Goal: Obtain resource: Obtain resource

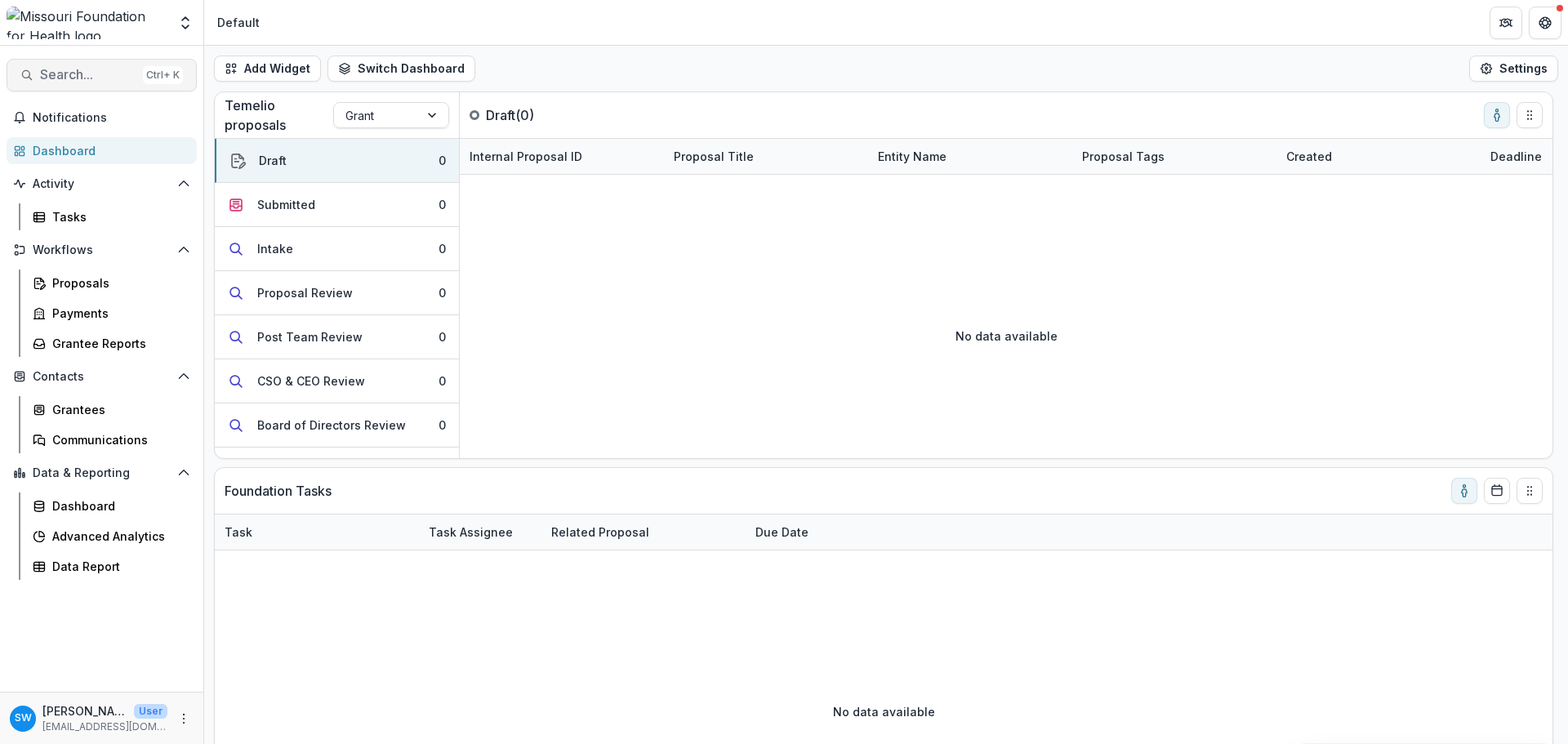
click at [93, 74] on span "Search..." at bounding box center [87, 75] width 96 height 15
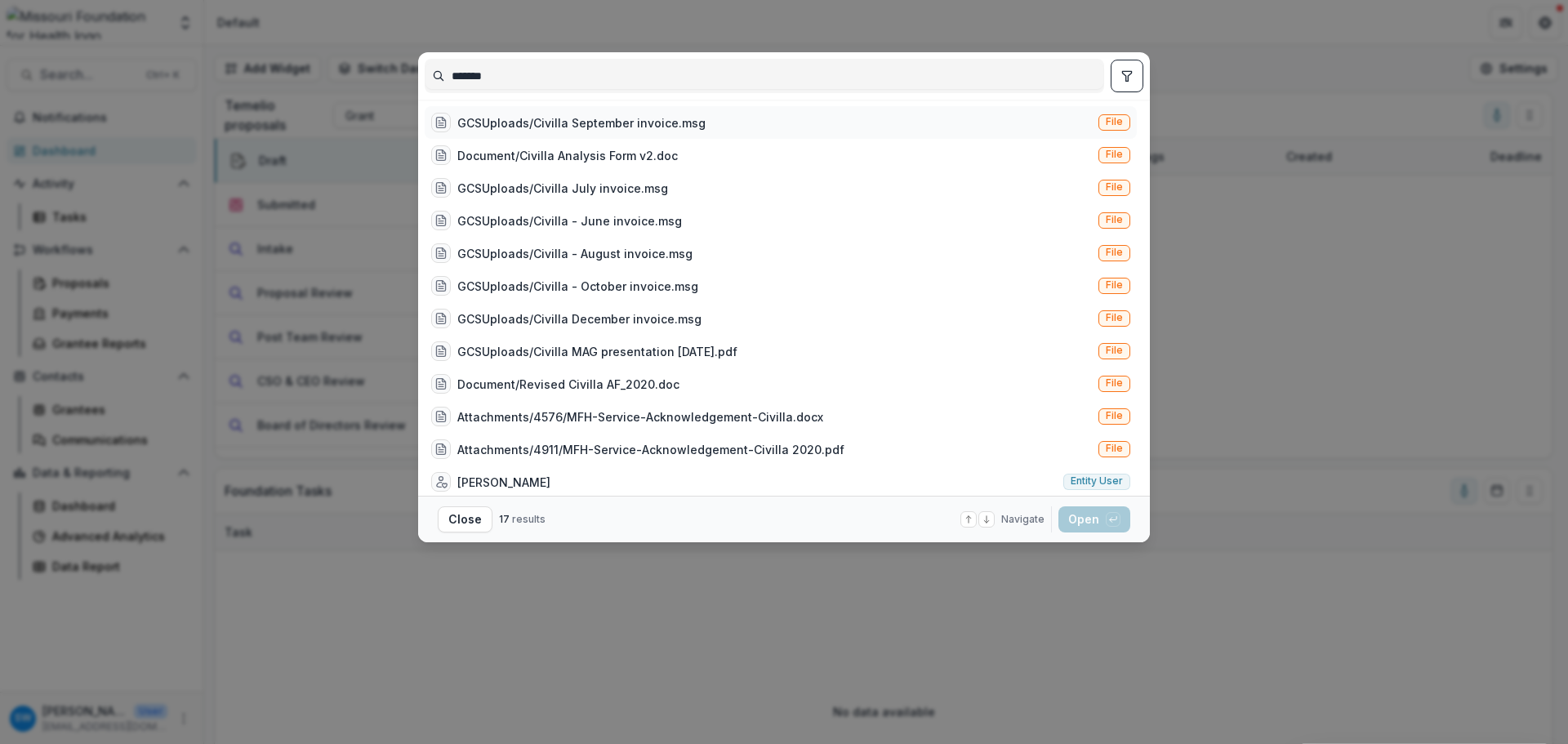
type input "*******"
click at [559, 121] on div "GCSUploads/Civilla September invoice.msg" at bounding box center [581, 123] width 248 height 17
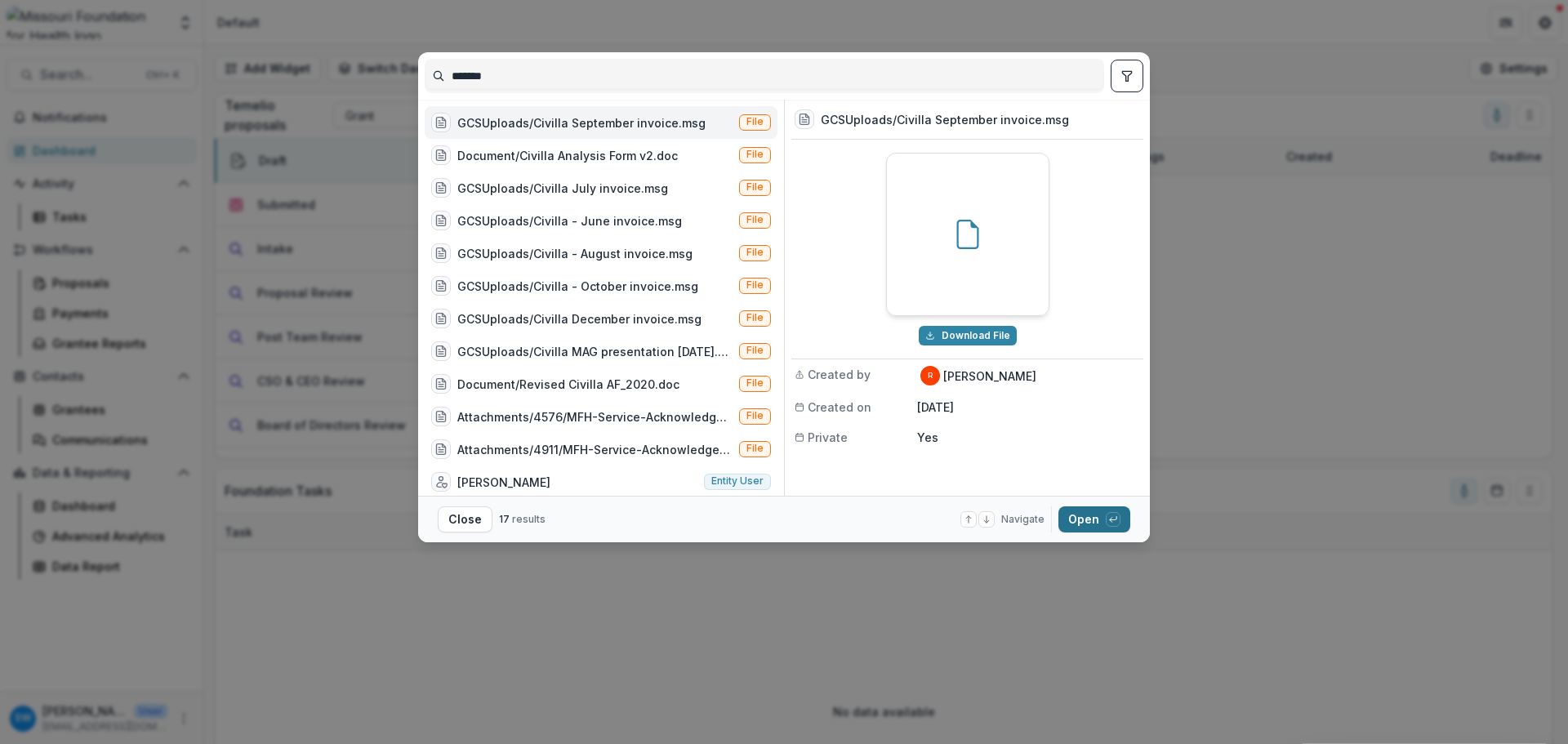
click at [1104, 510] on button "Open with enter key" at bounding box center [1094, 519] width 72 height 26
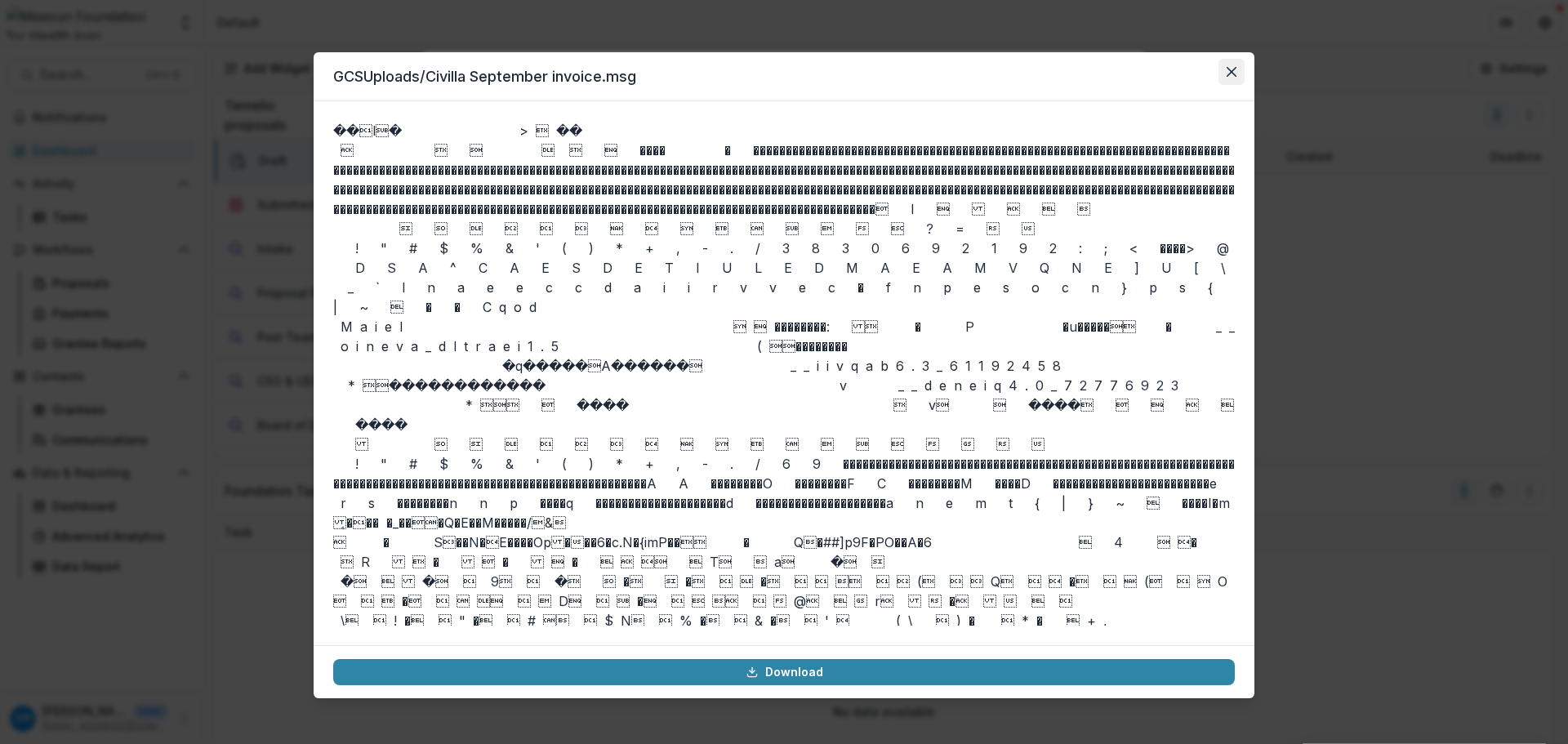
click at [1236, 82] on button "Close" at bounding box center [1231, 71] width 26 height 26
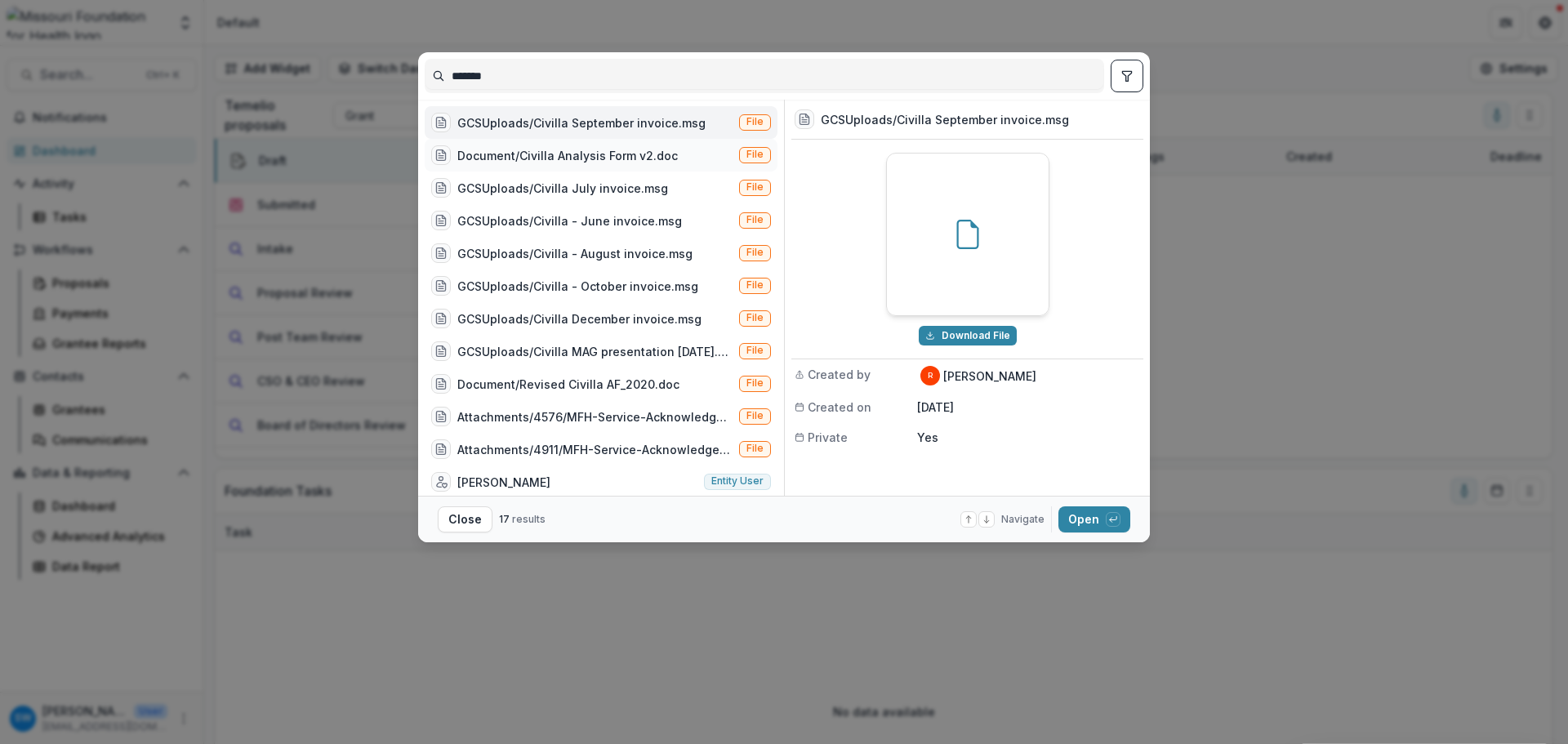
click at [526, 158] on div "Document/Civilla Analysis Form v2.doc" at bounding box center [567, 155] width 221 height 17
click at [1091, 512] on button "Open with enter key" at bounding box center [1094, 519] width 72 height 26
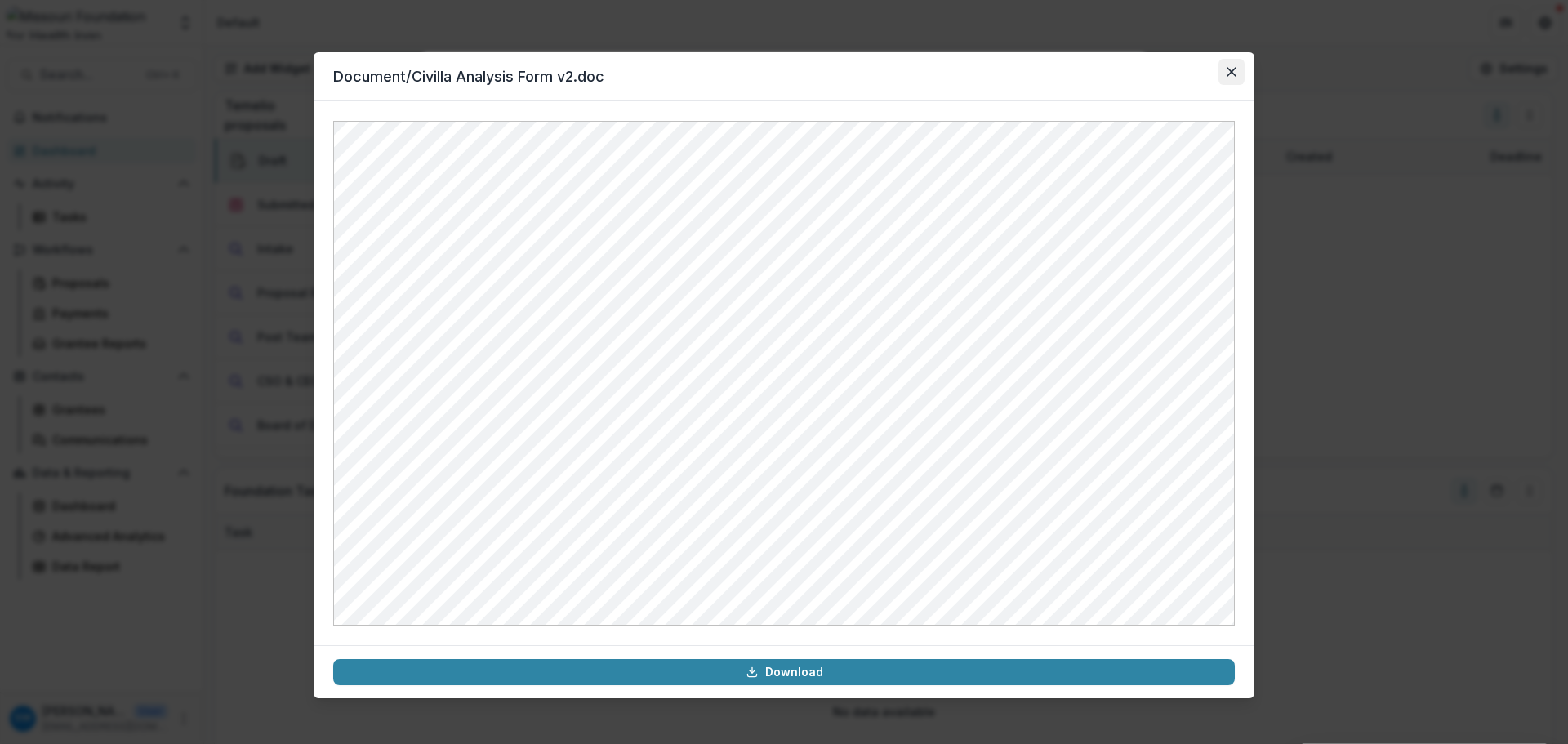
click at [1243, 73] on button "Close" at bounding box center [1231, 71] width 26 height 26
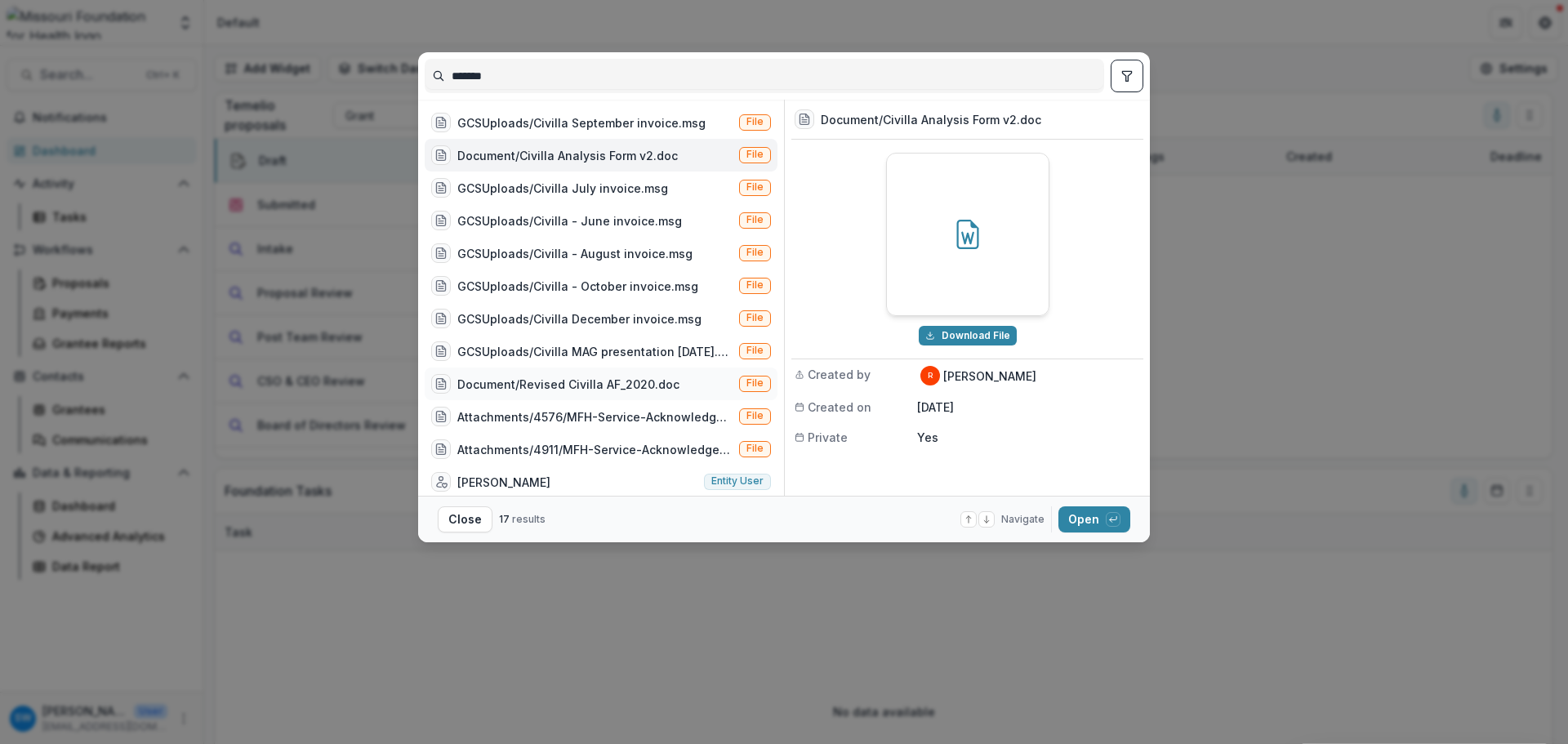
click at [622, 382] on div "Document/Revised Civilla AF_2020.doc" at bounding box center [567, 384] width 222 height 17
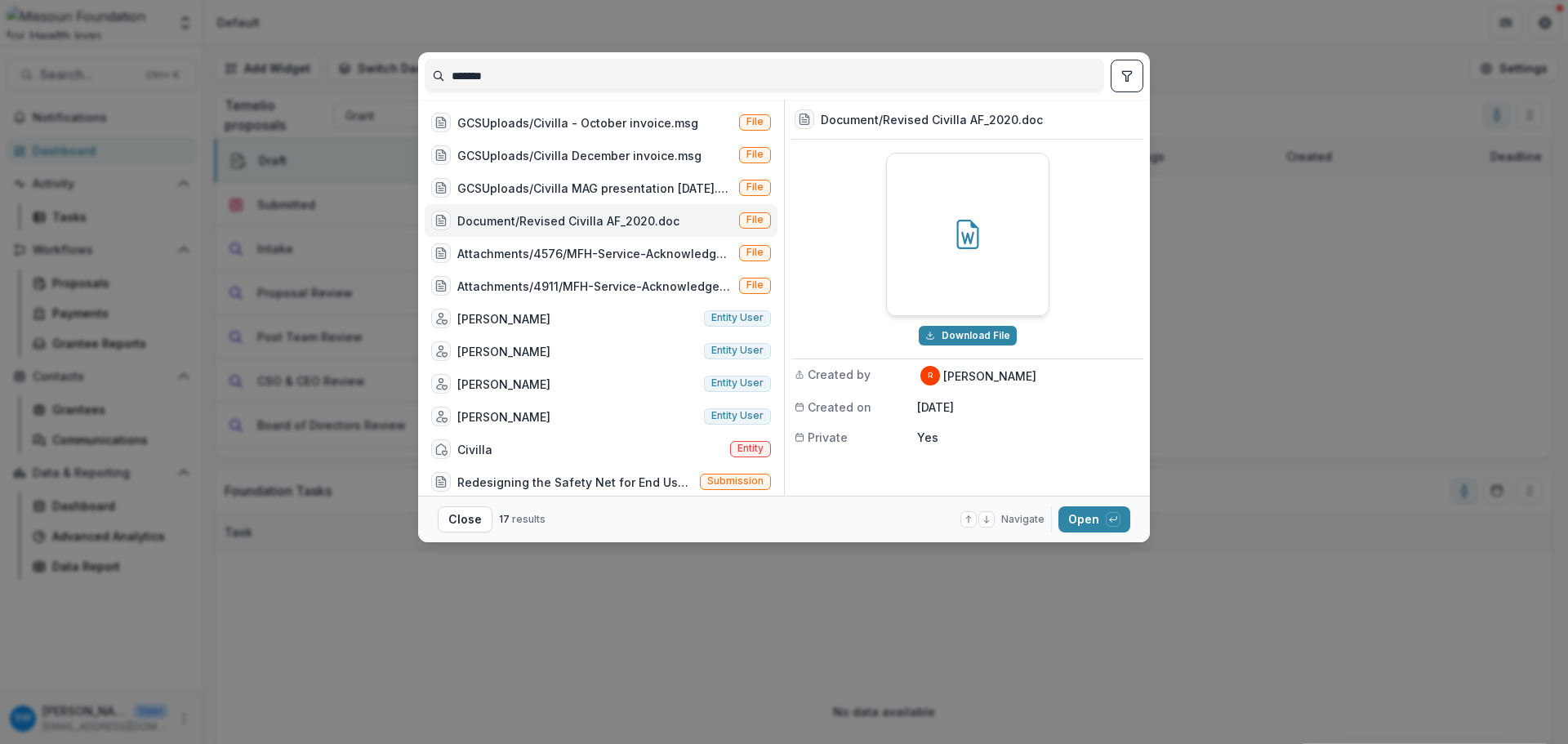
scroll to position [172, 0]
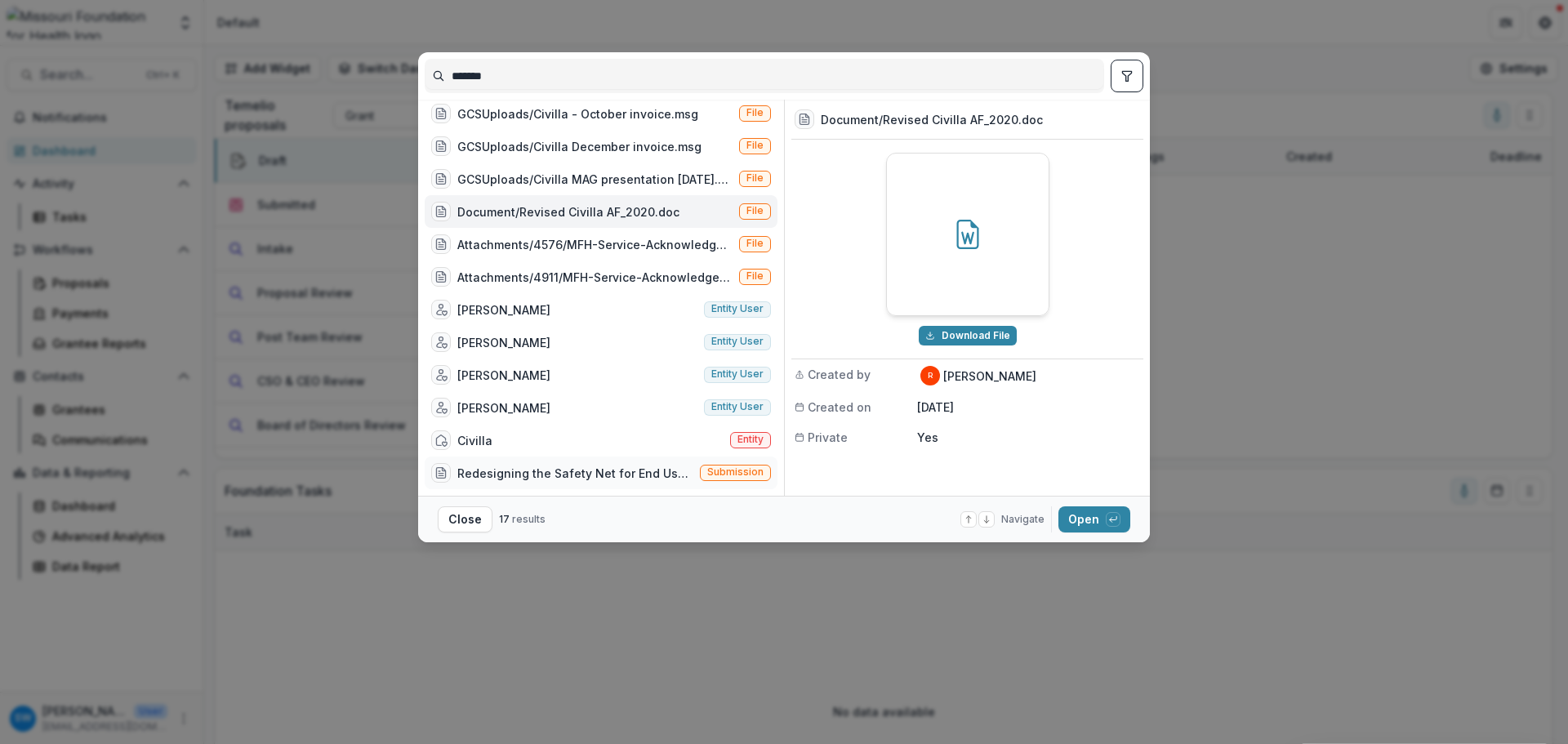
click at [609, 474] on div "Redesigning the Safety Net for End Users (This project will focus on redesignin…" at bounding box center [575, 473] width 236 height 17
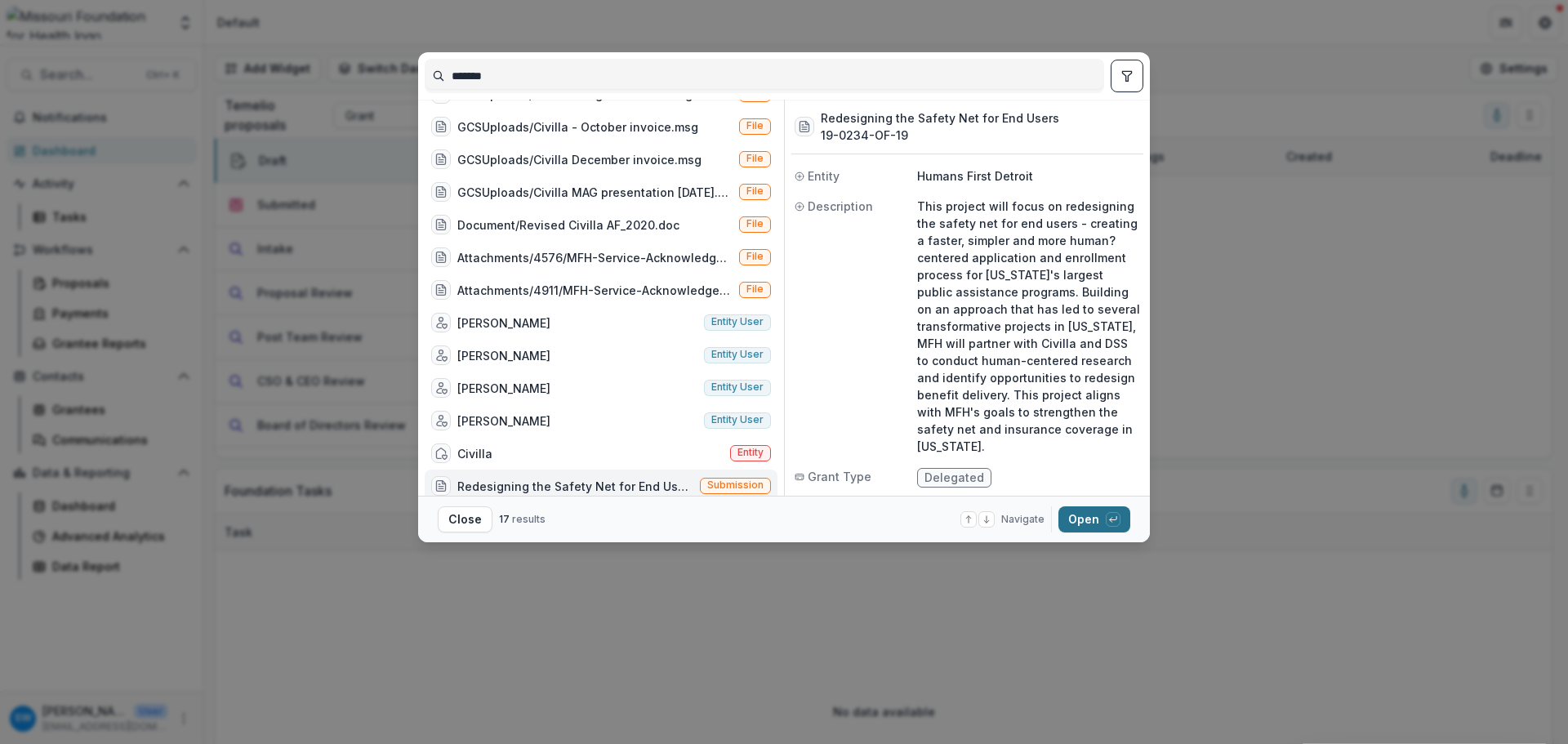
click at [1085, 527] on button "Open with enter key" at bounding box center [1094, 519] width 72 height 26
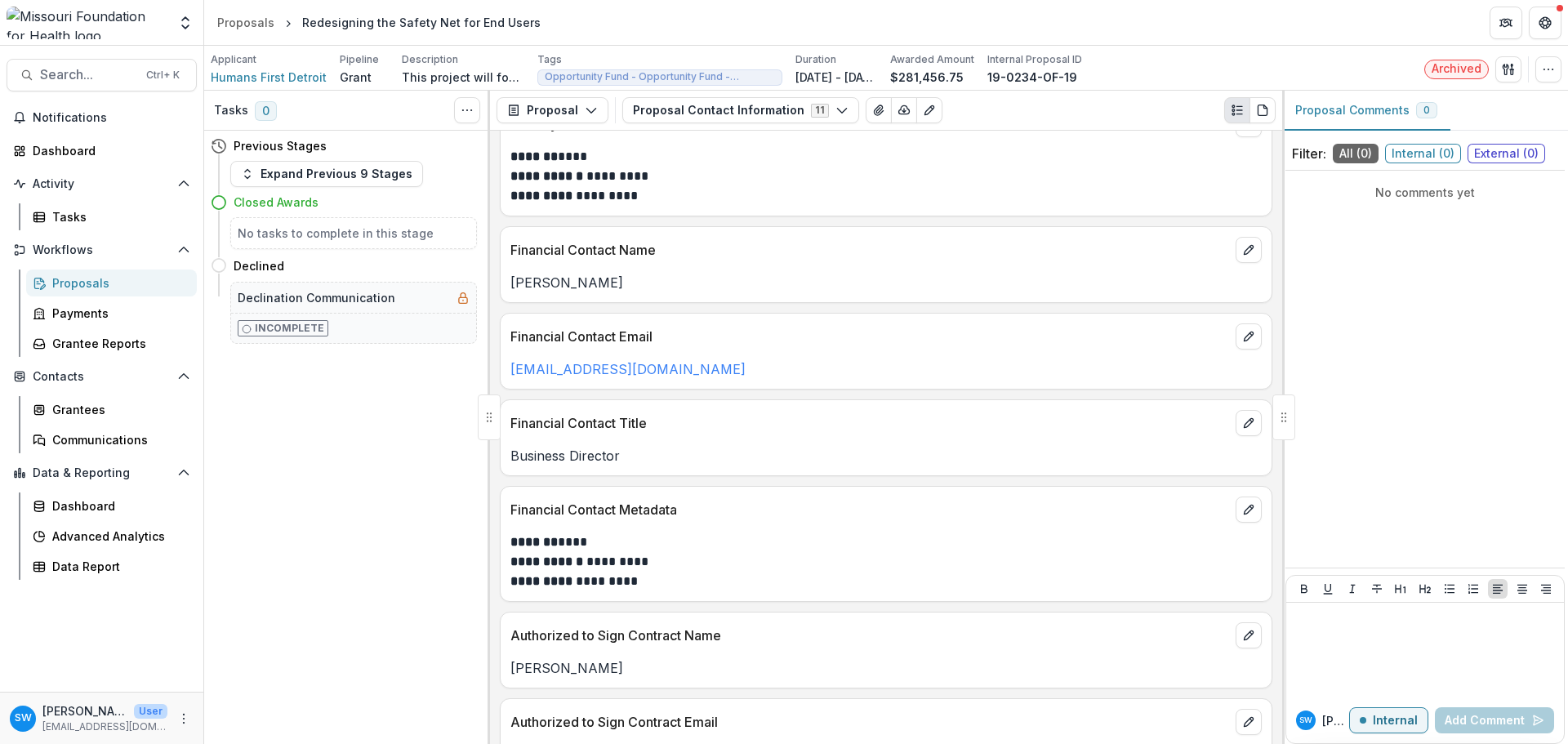
scroll to position [409, 0]
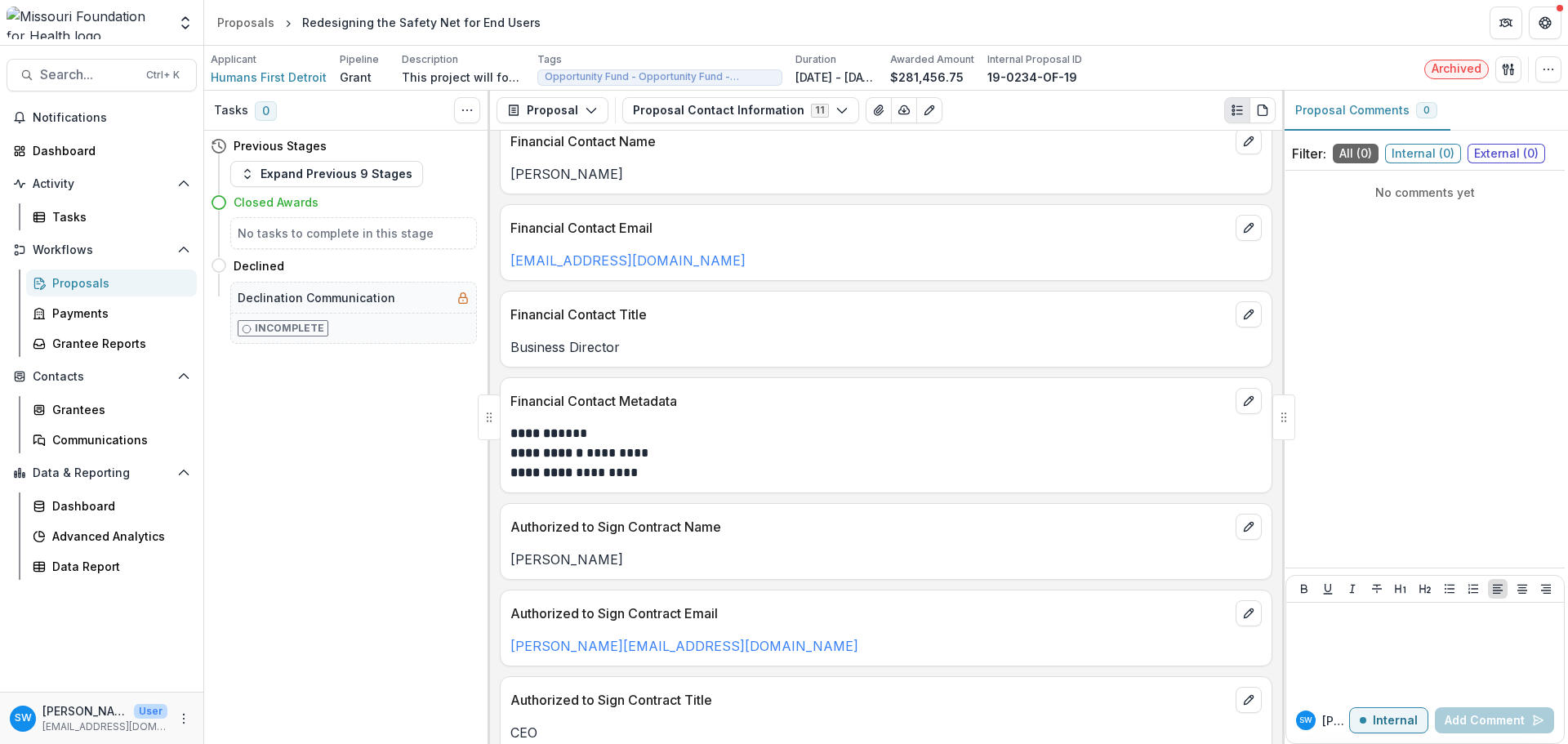
click at [272, 202] on h4 "Closed Awards" at bounding box center [276, 202] width 85 height 17
click at [95, 314] on div "Payments" at bounding box center [118, 313] width 132 height 17
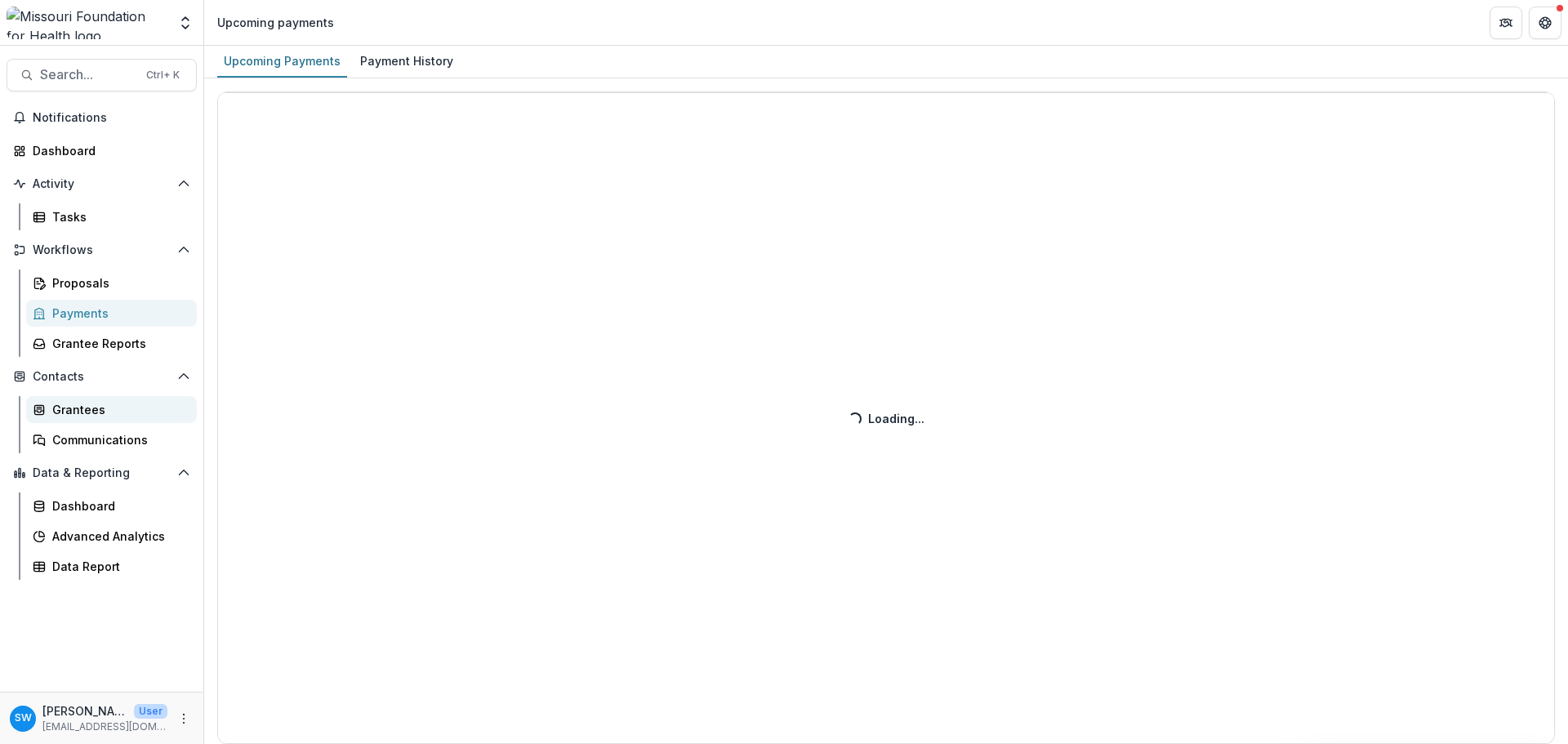
click at [86, 410] on div "Grantees" at bounding box center [118, 409] width 132 height 17
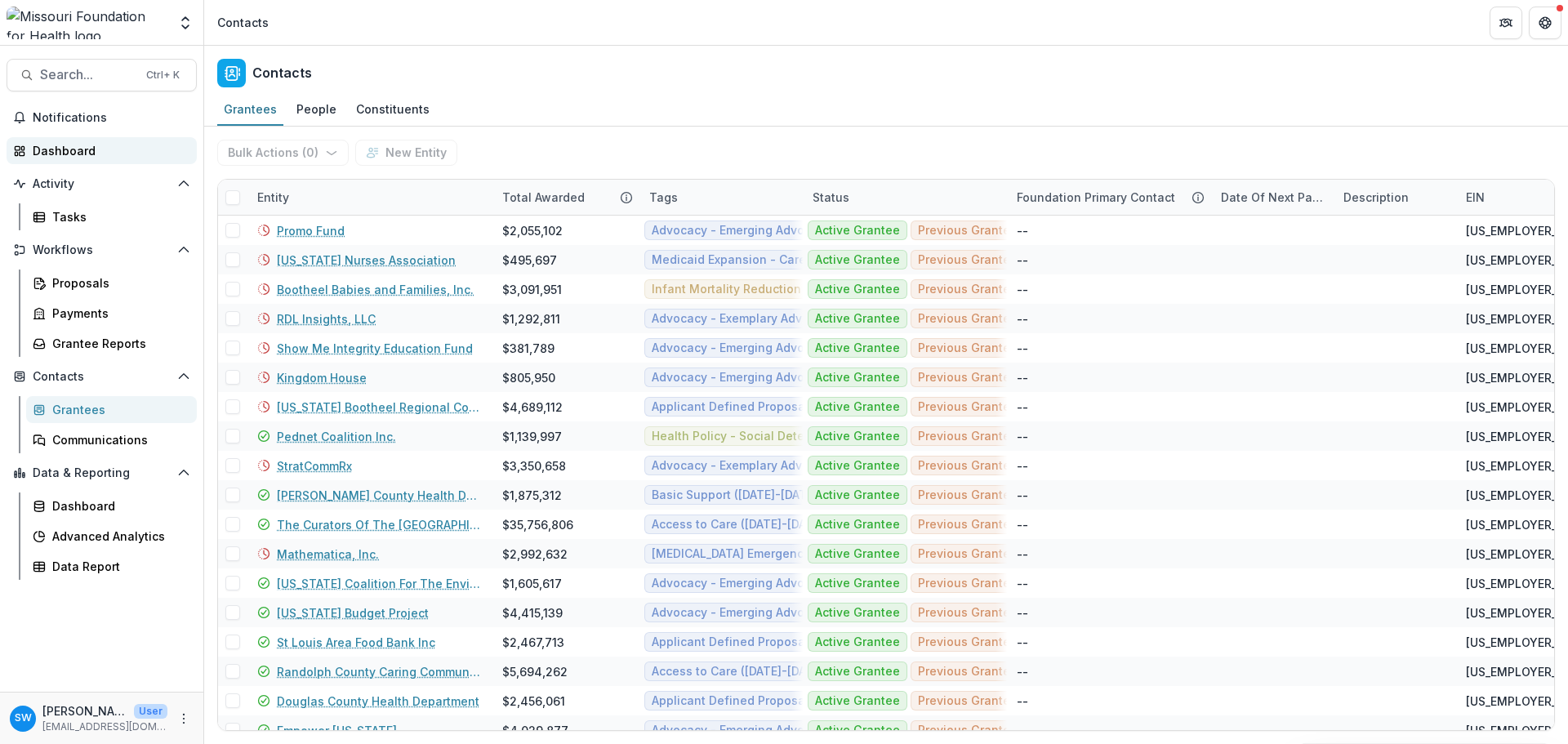
click at [72, 144] on div "Dashboard" at bounding box center [108, 150] width 151 height 17
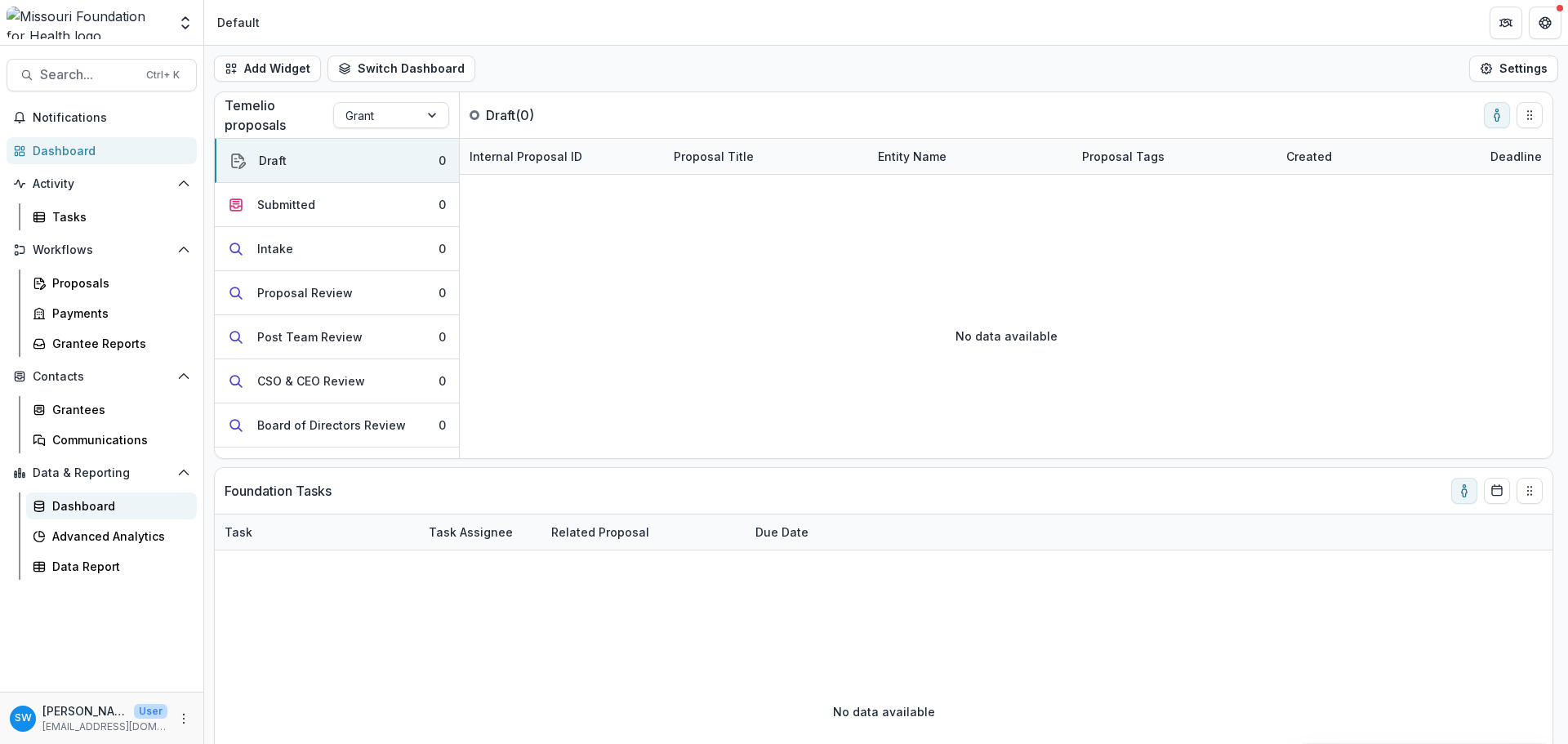
click at [91, 503] on div "Dashboard" at bounding box center [118, 505] width 132 height 17
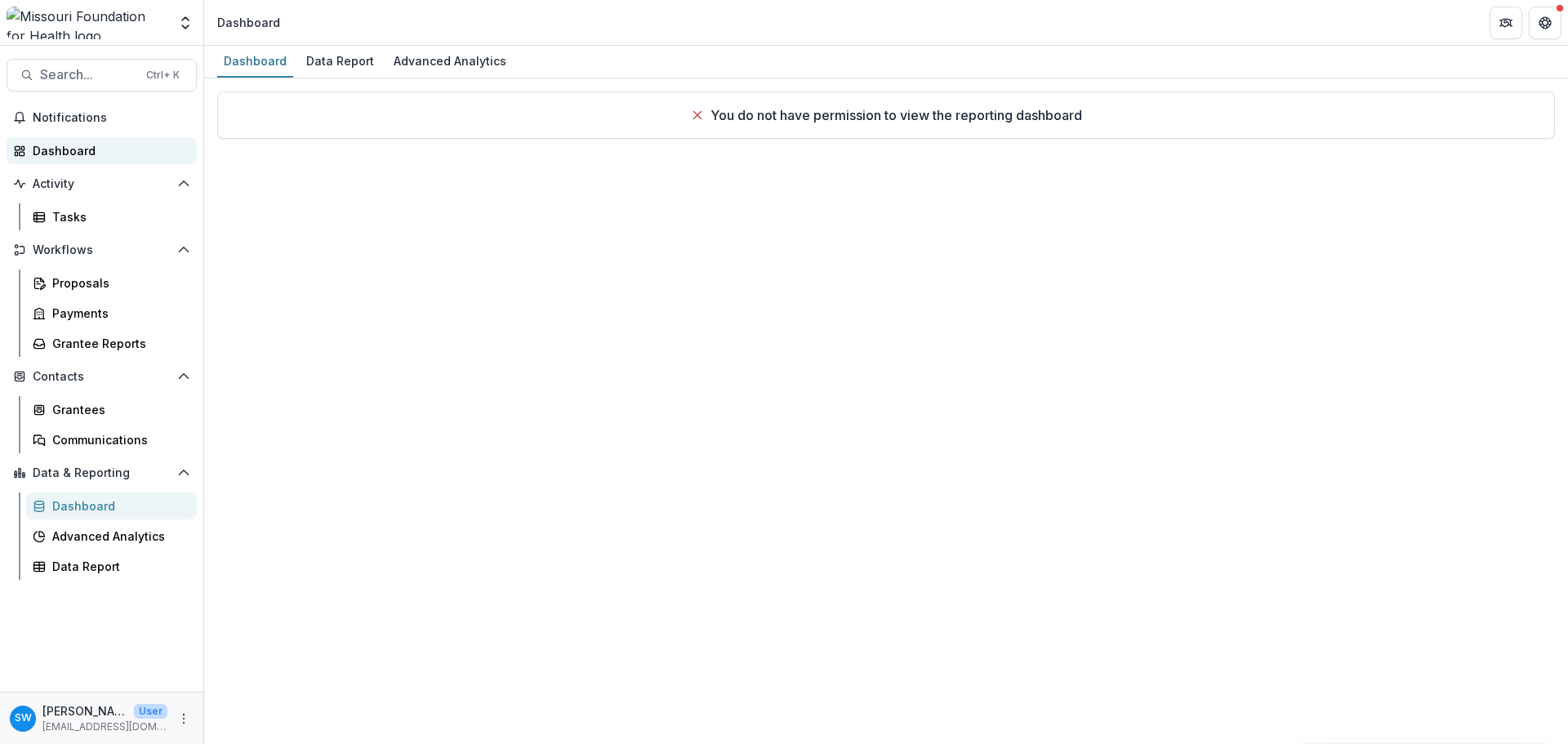
click at [55, 155] on div "Dashboard" at bounding box center [108, 150] width 151 height 17
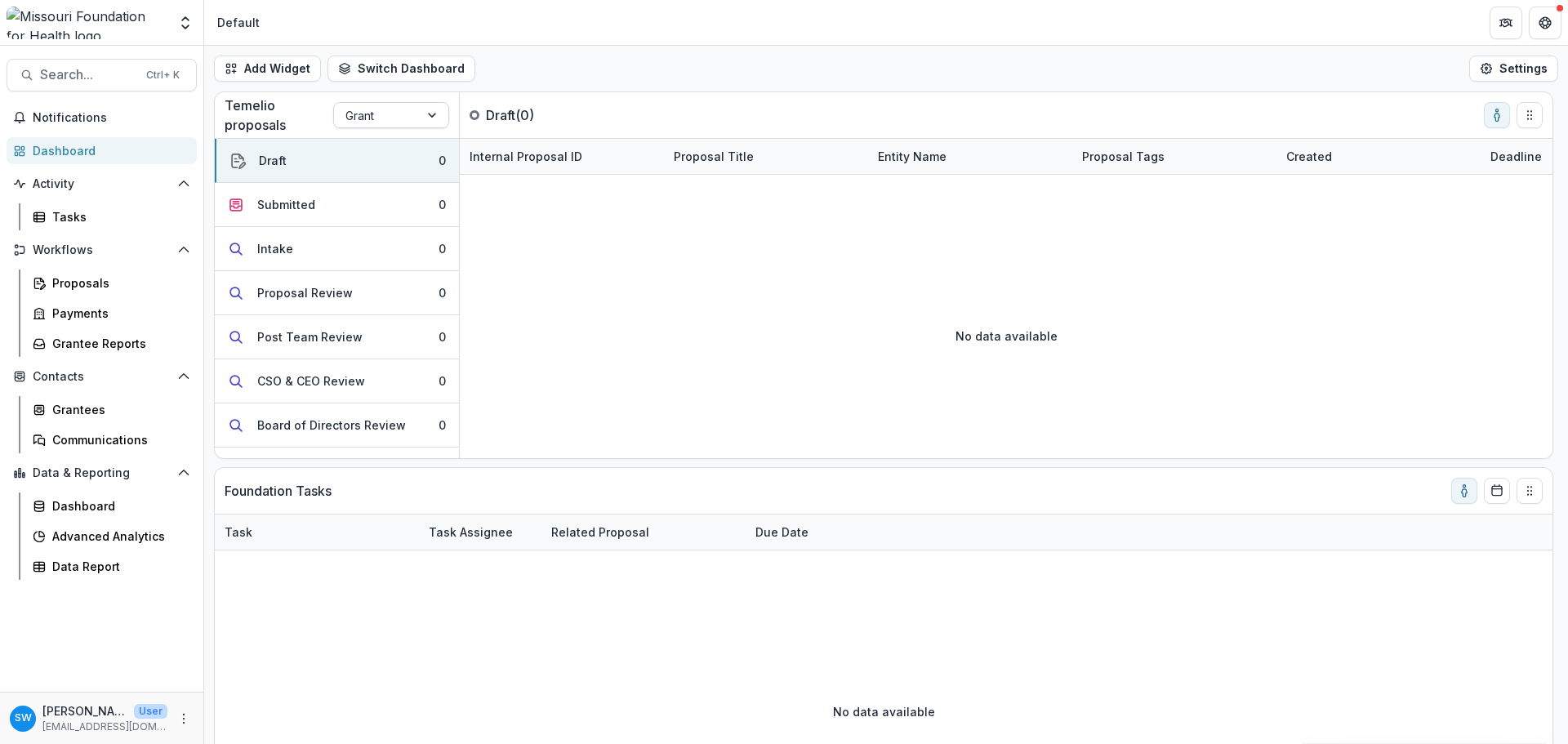
click at [429, 116] on div at bounding box center [433, 115] width 30 height 25
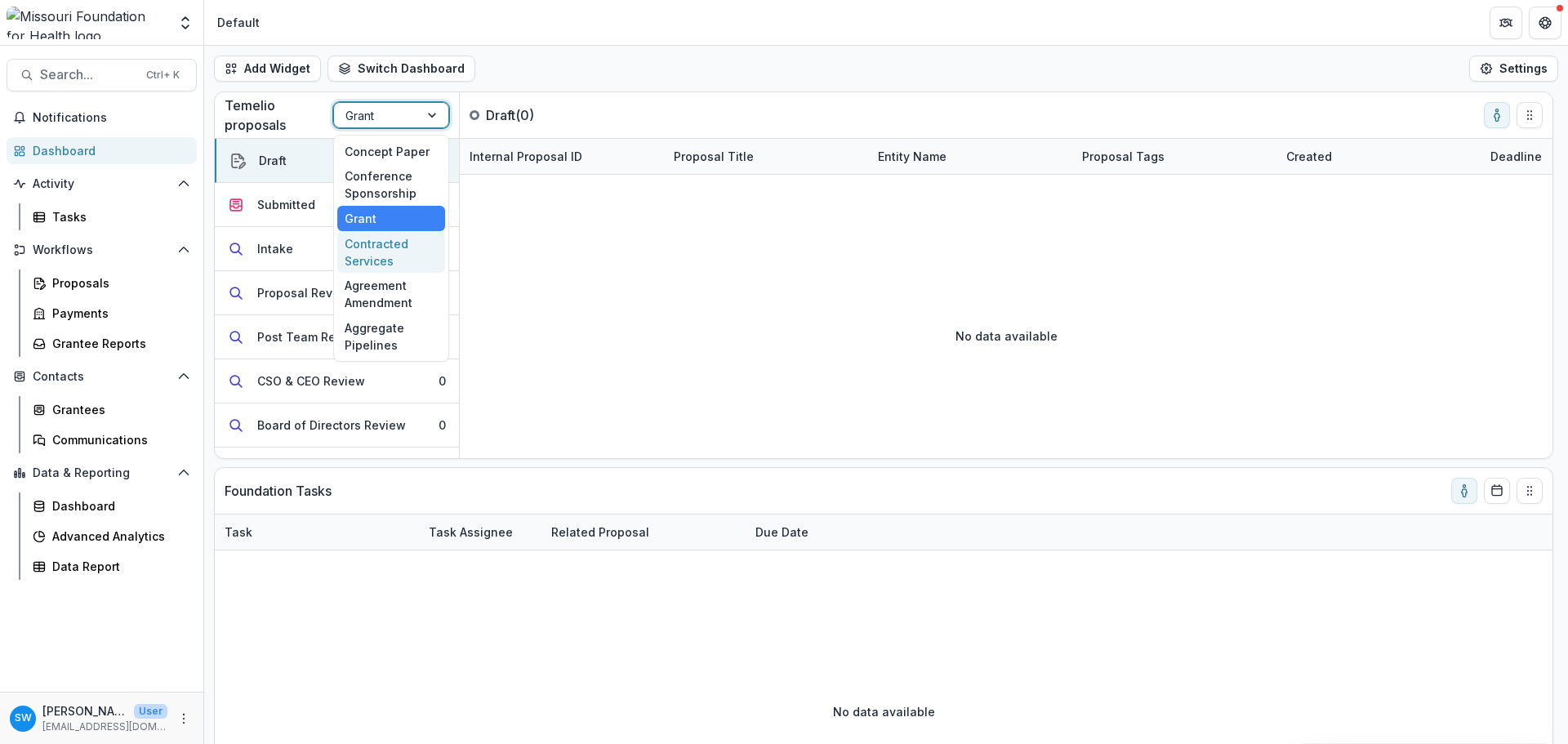
click at [394, 242] on div "Contracted Services" at bounding box center [391, 252] width 108 height 42
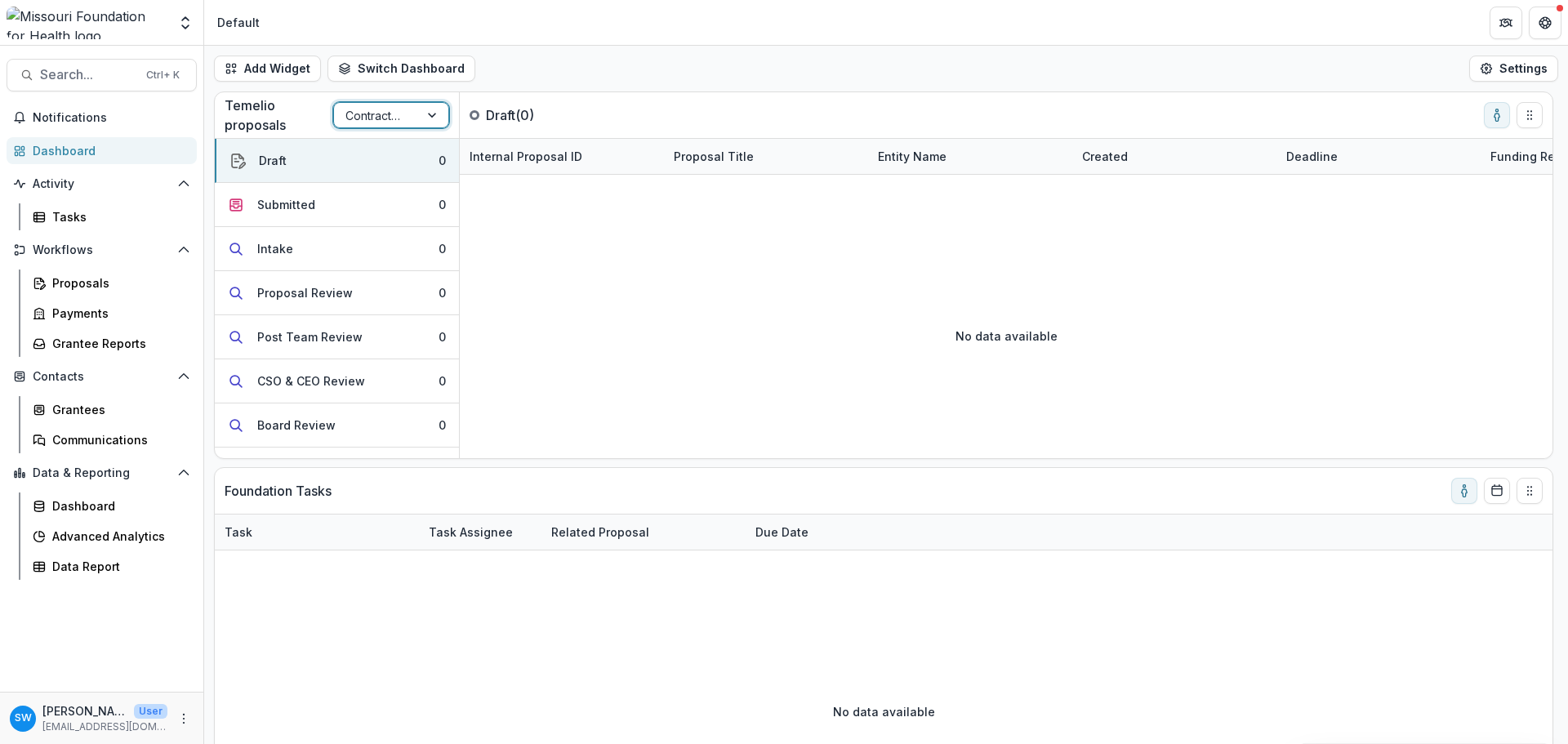
click at [655, 108] on div "Temelio proposals option Contracted Services, selected. Contracted Services Dra…" at bounding box center [866, 116] width 1301 height 46
click at [62, 81] on span "Search..." at bounding box center [87, 75] width 96 height 15
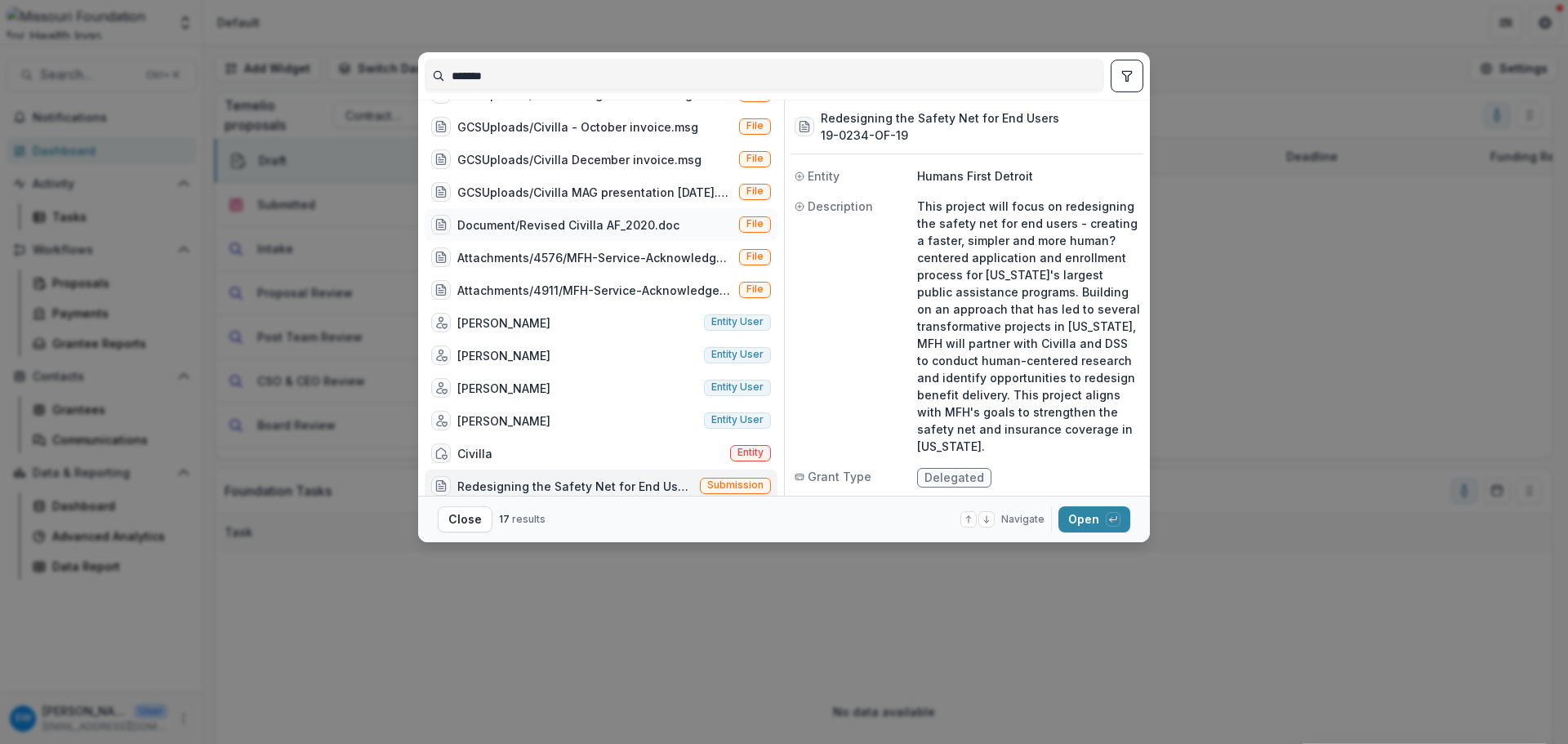
click at [622, 224] on div "Document/Revised Civilla AF_2020.doc" at bounding box center [567, 225] width 222 height 17
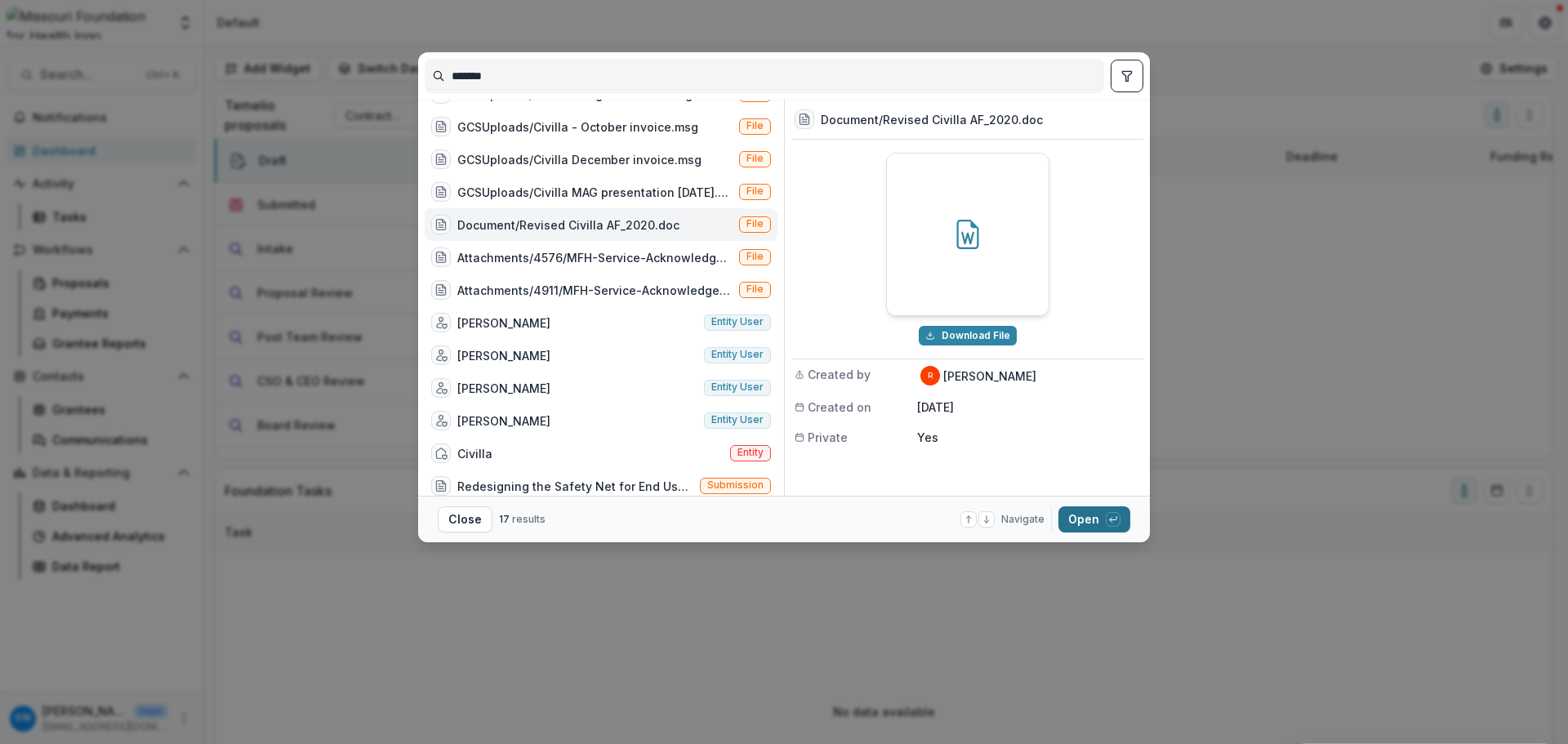
click at [1096, 521] on button "Open with enter key" at bounding box center [1094, 519] width 72 height 26
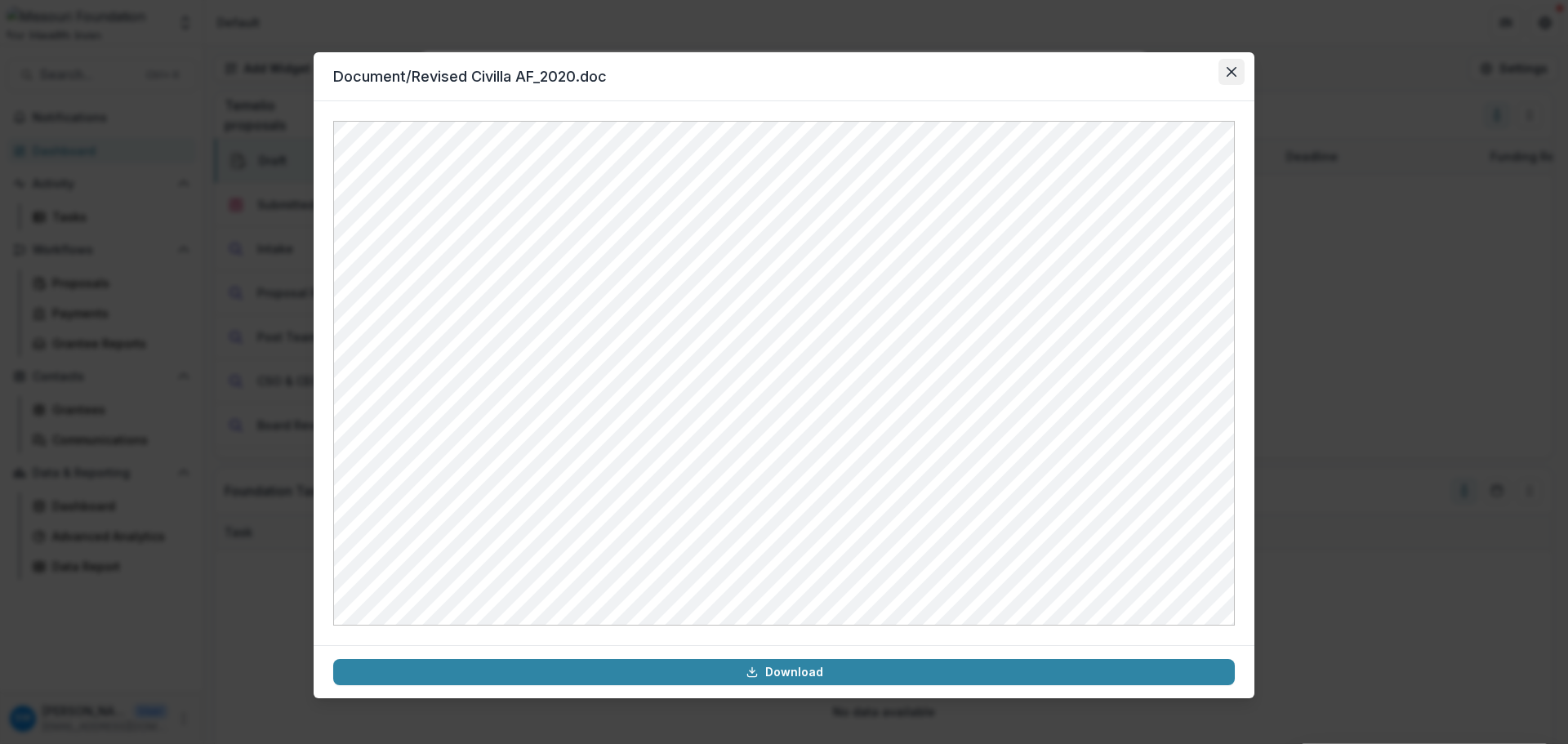
drag, startPoint x: 1234, startPoint y: 75, endPoint x: 1227, endPoint y: 85, distance: 12.2
click at [1234, 75] on icon "Close" at bounding box center [1232, 72] width 10 height 10
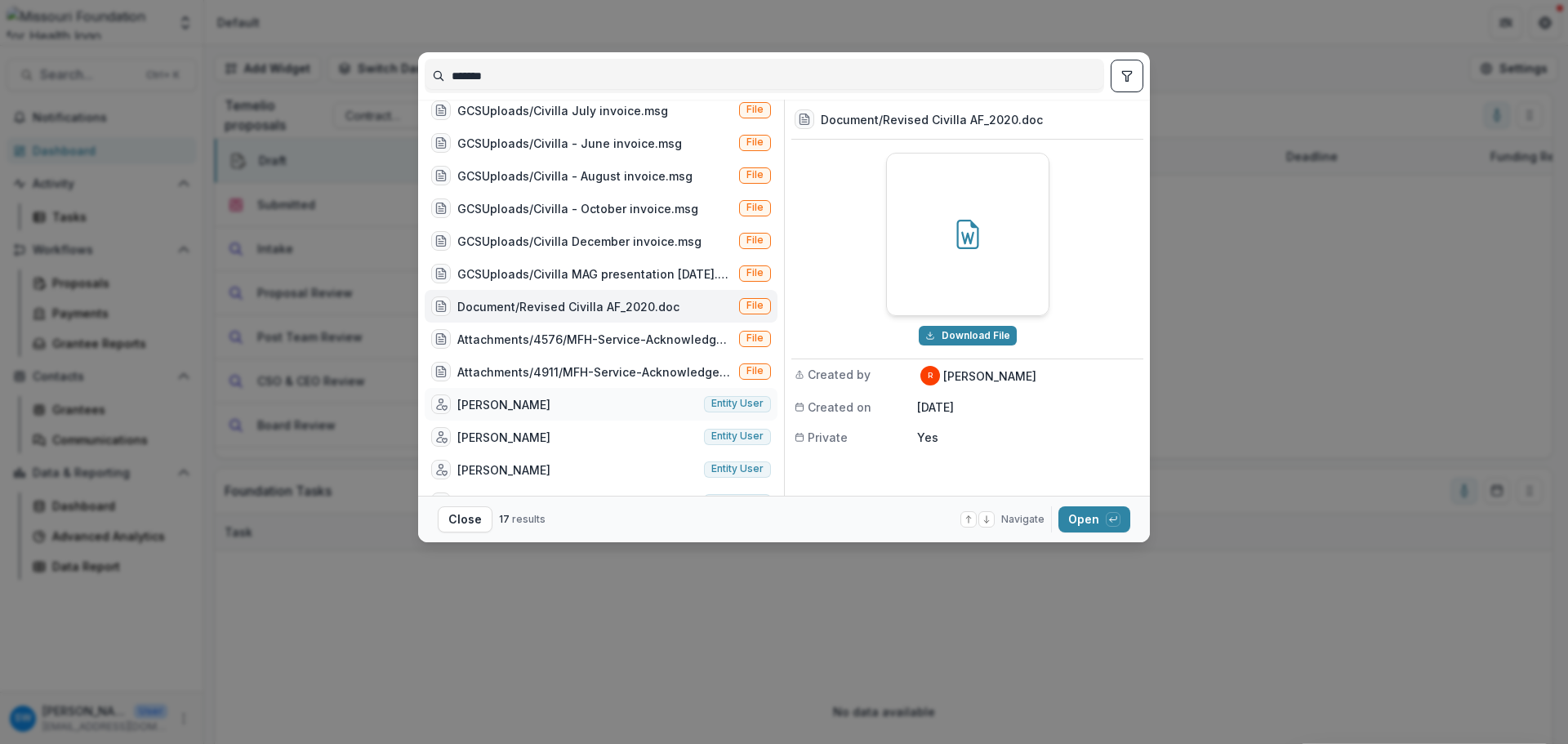
scroll to position [0, 0]
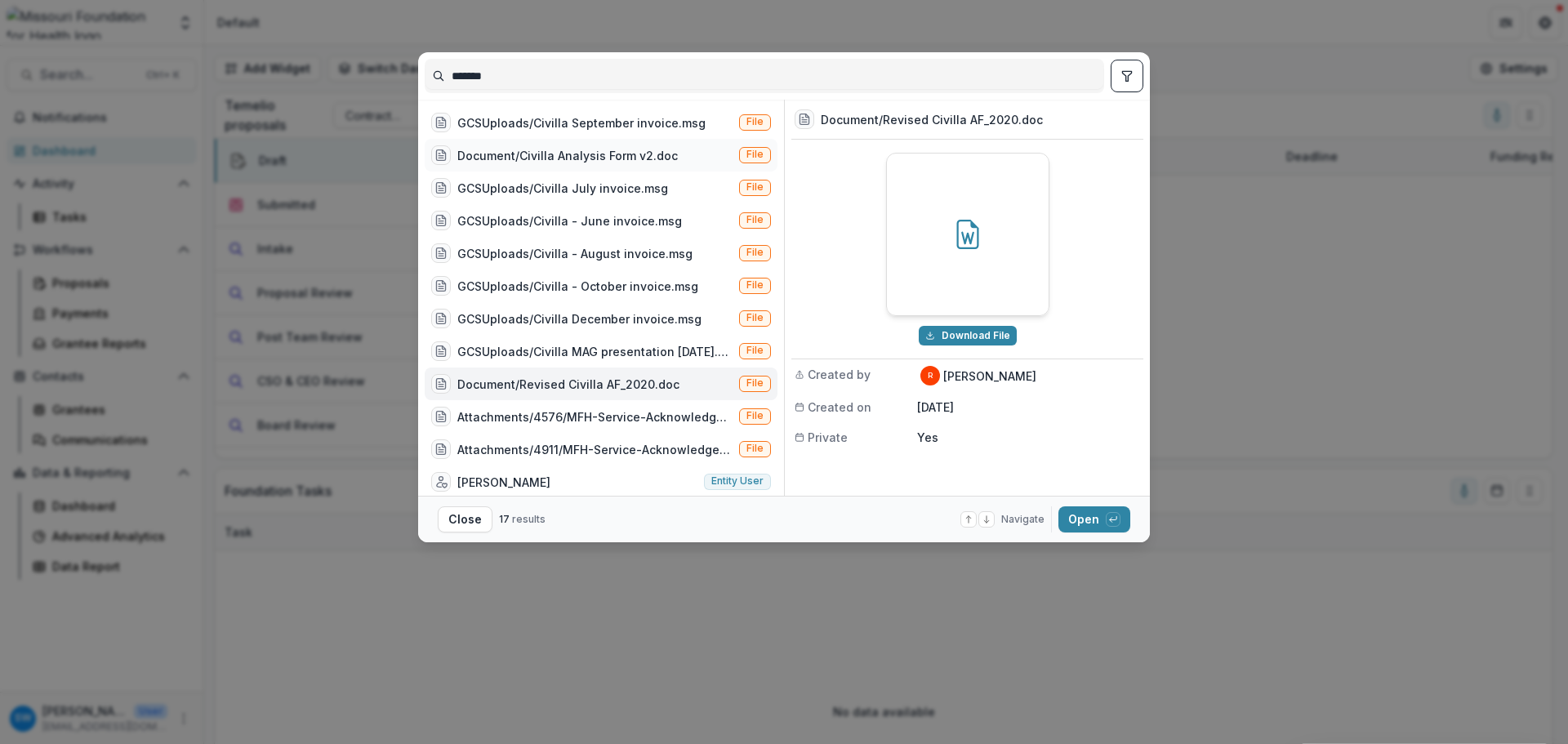
click at [648, 155] on div "Document/Civilla Analysis Form v2.doc" at bounding box center [567, 155] width 221 height 17
click at [1078, 525] on button "Open with enter key" at bounding box center [1094, 519] width 72 height 26
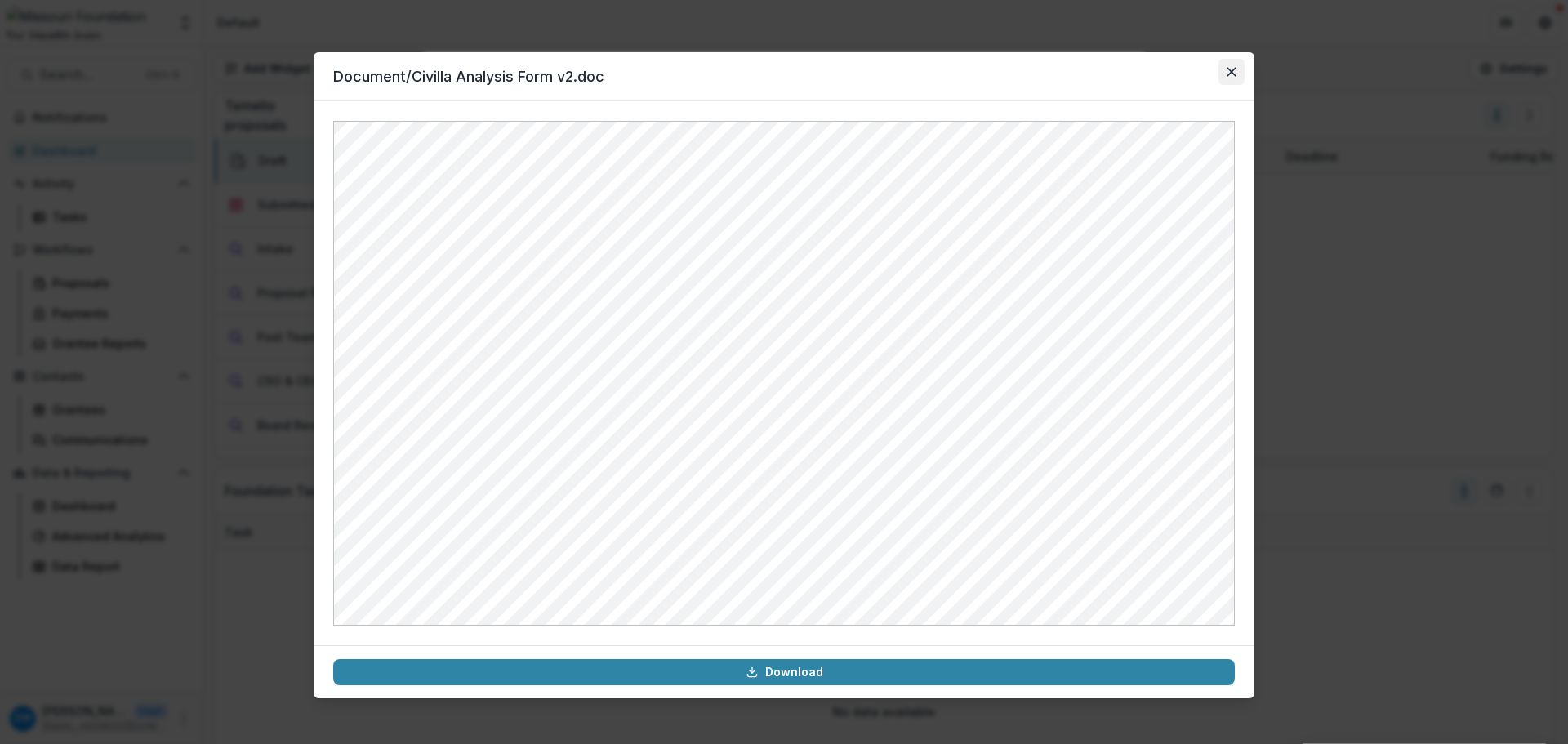
click at [1238, 70] on button "Close" at bounding box center [1231, 71] width 26 height 26
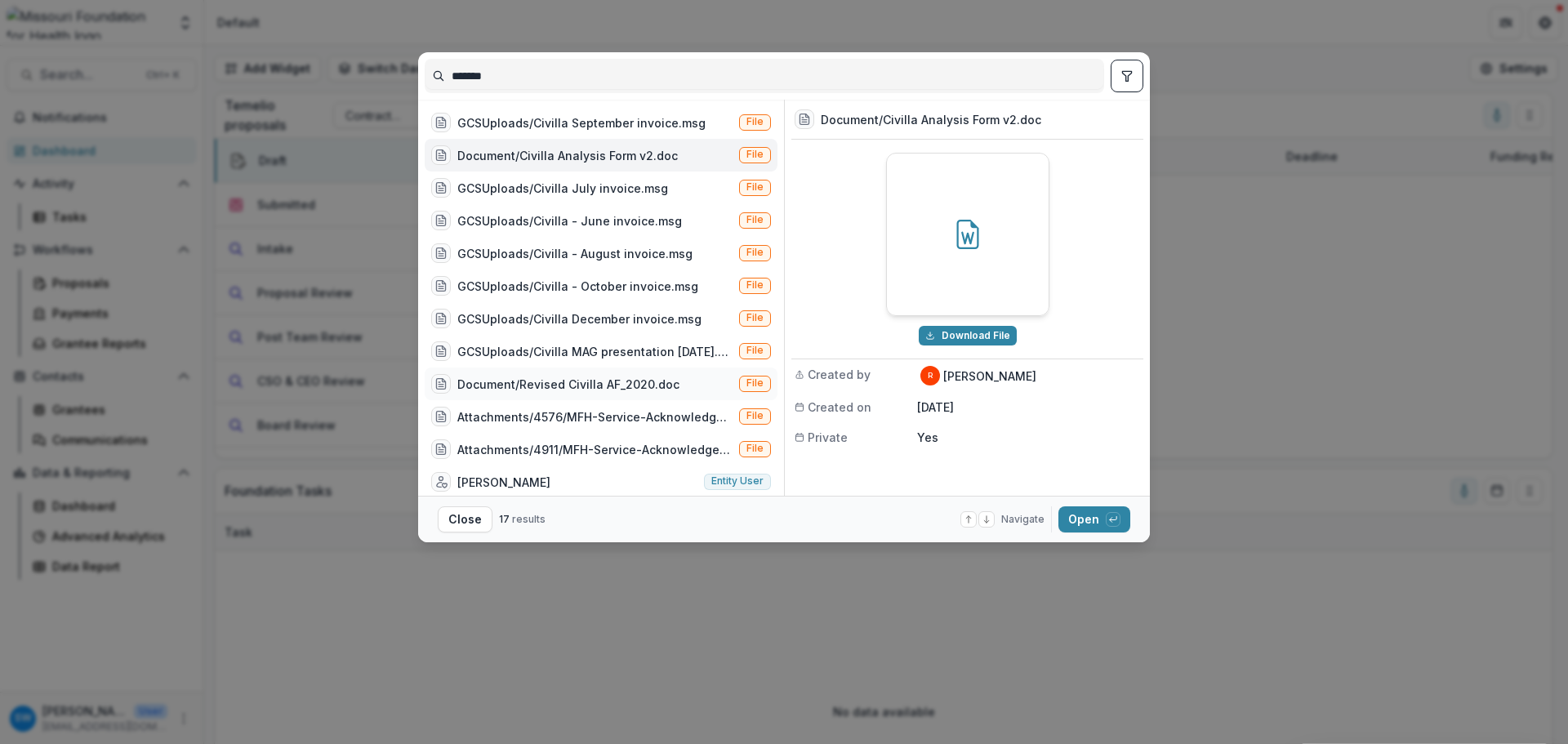
click at [614, 390] on div "Document/Revised Civilla AF_2020.doc" at bounding box center [567, 384] width 222 height 17
click at [1088, 524] on button "Open with enter key" at bounding box center [1094, 519] width 72 height 26
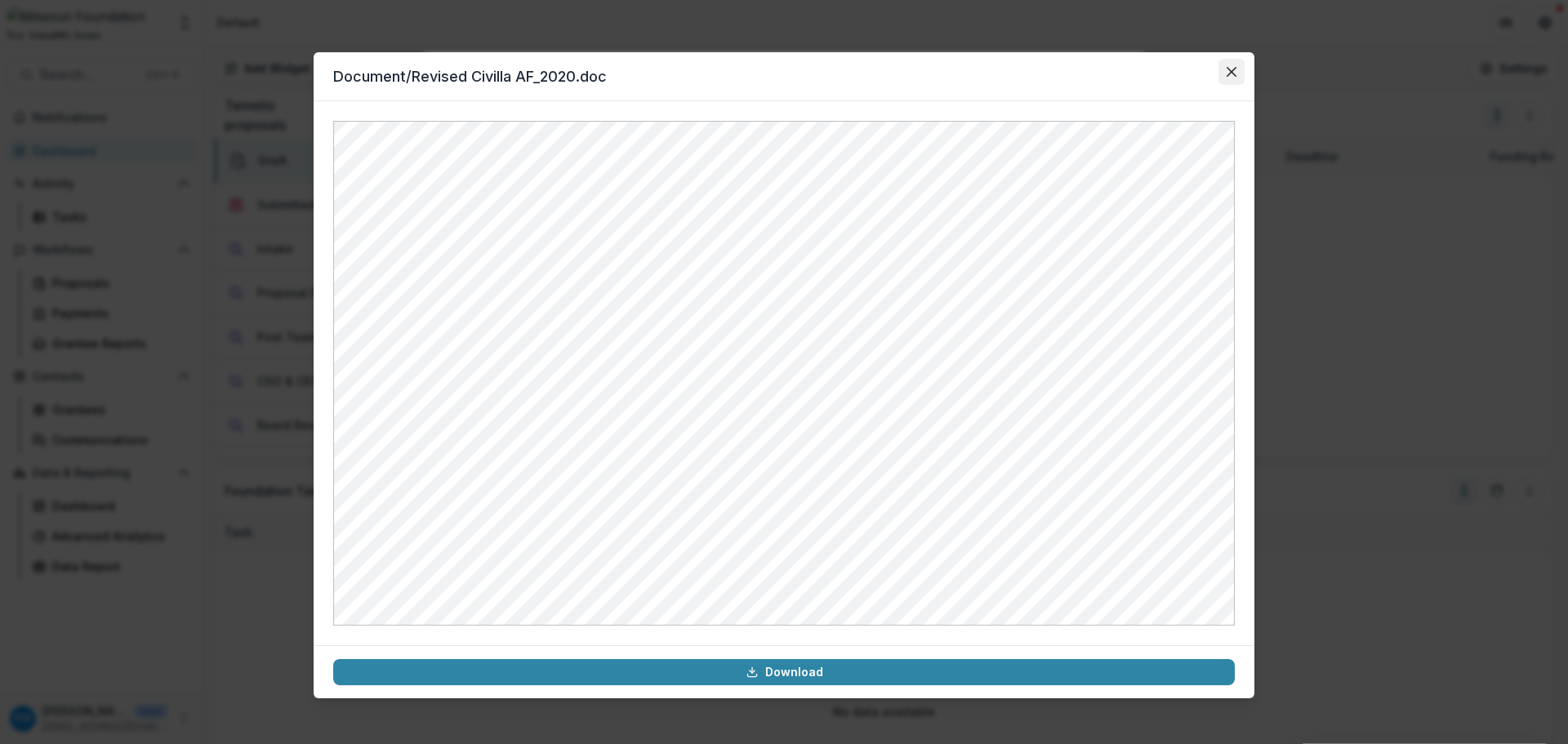
click at [1233, 70] on icon "Close" at bounding box center [1232, 72] width 10 height 10
